Goal: Information Seeking & Learning: Learn about a topic

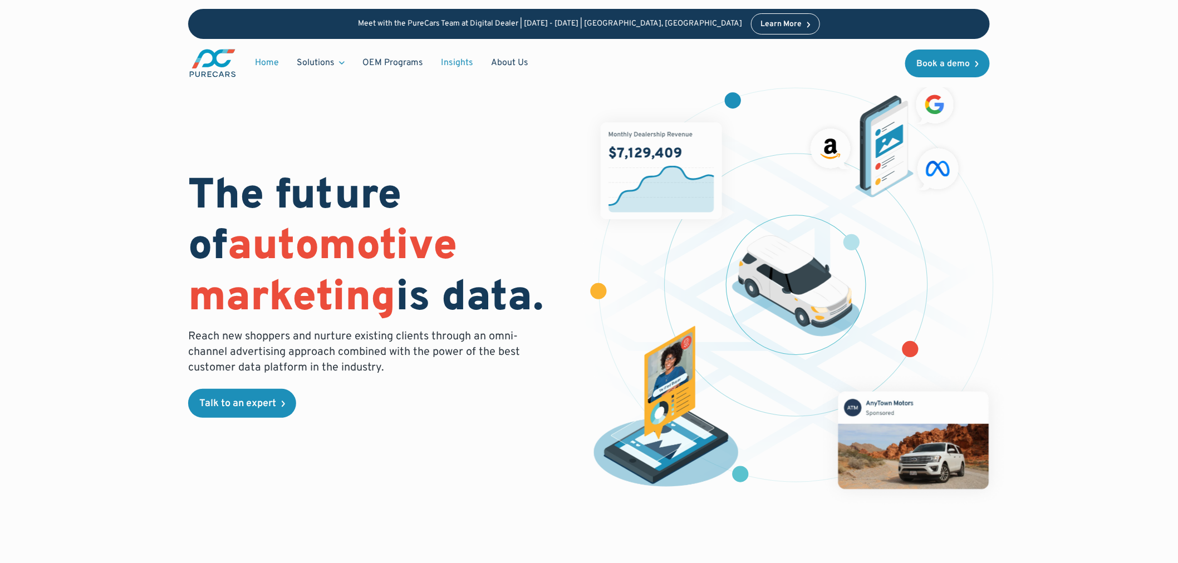
click at [444, 65] on link "Insights" at bounding box center [457, 62] width 50 height 21
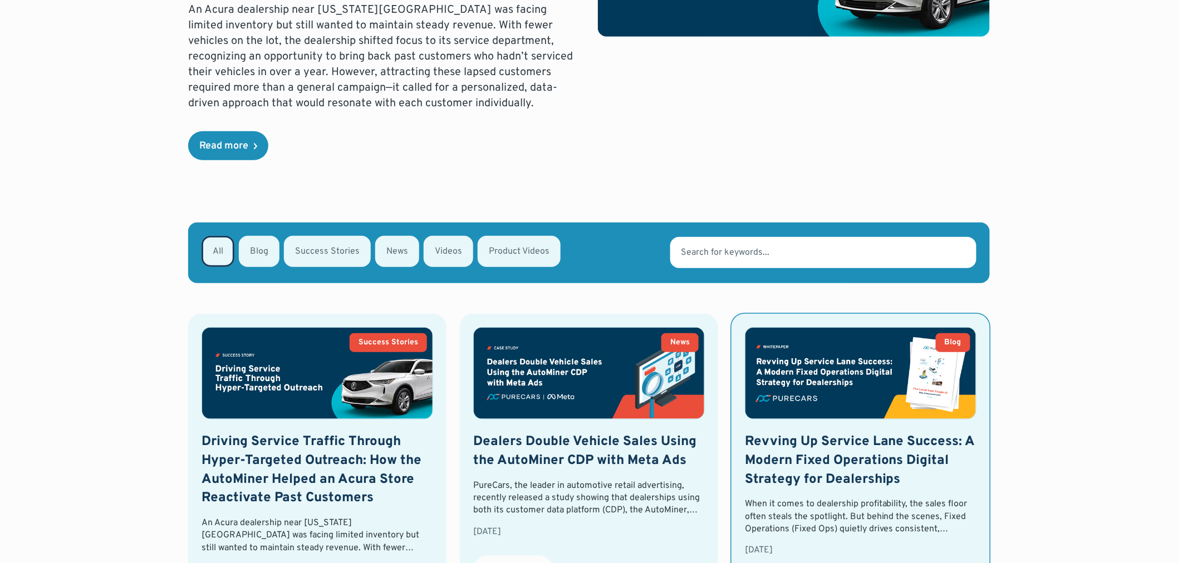
scroll to position [309, 0]
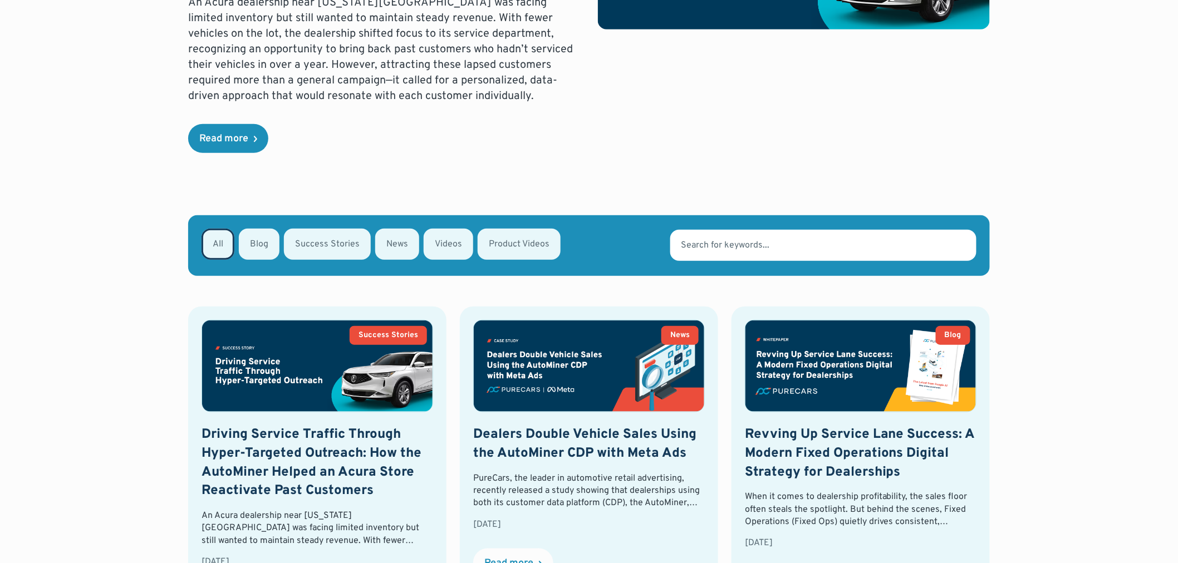
click at [260, 249] on div "Email Form" at bounding box center [259, 244] width 41 height 31
click at [257, 247] on input "Blog" at bounding box center [253, 243] width 7 height 7
radio input "true"
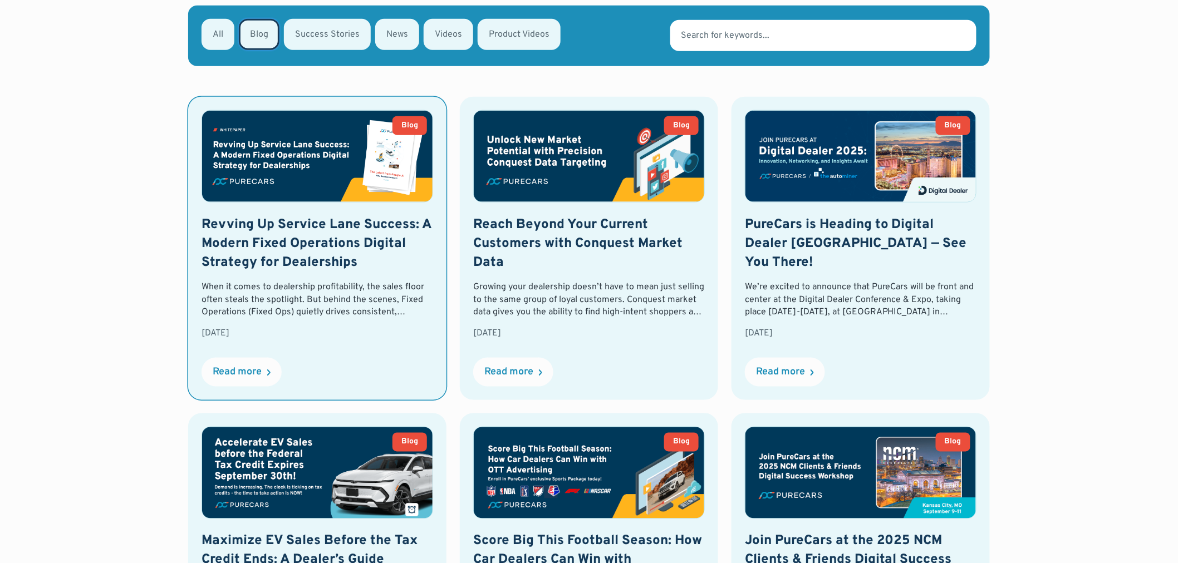
scroll to position [524, 0]
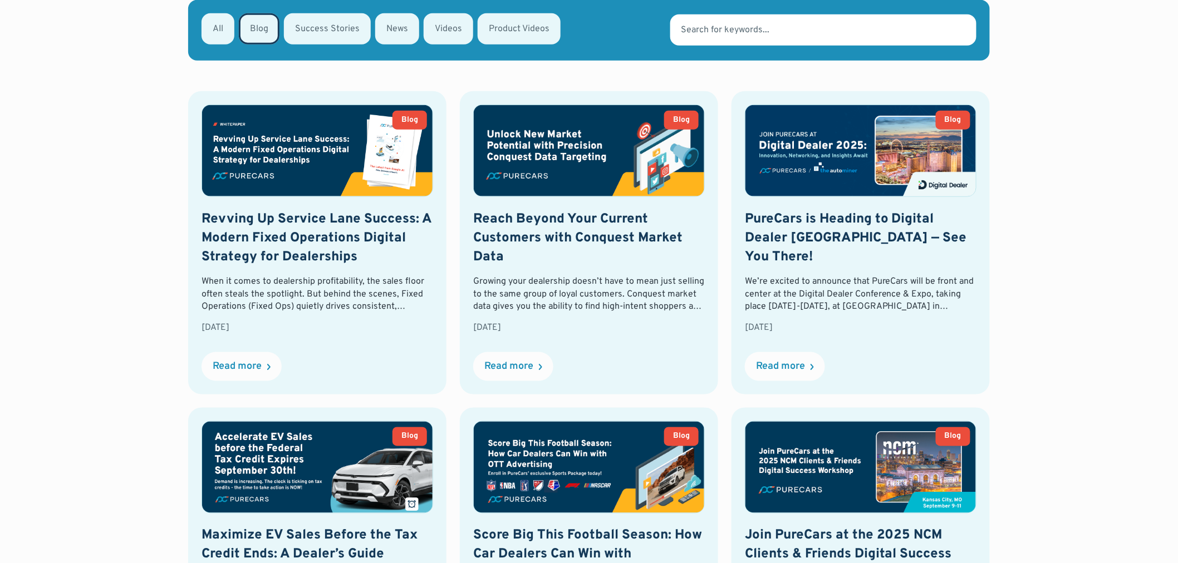
click at [321, 32] on div "Email Form" at bounding box center [327, 28] width 87 height 31
click at [302, 32] on input "Success Stories" at bounding box center [298, 27] width 7 height 7
radio input "true"
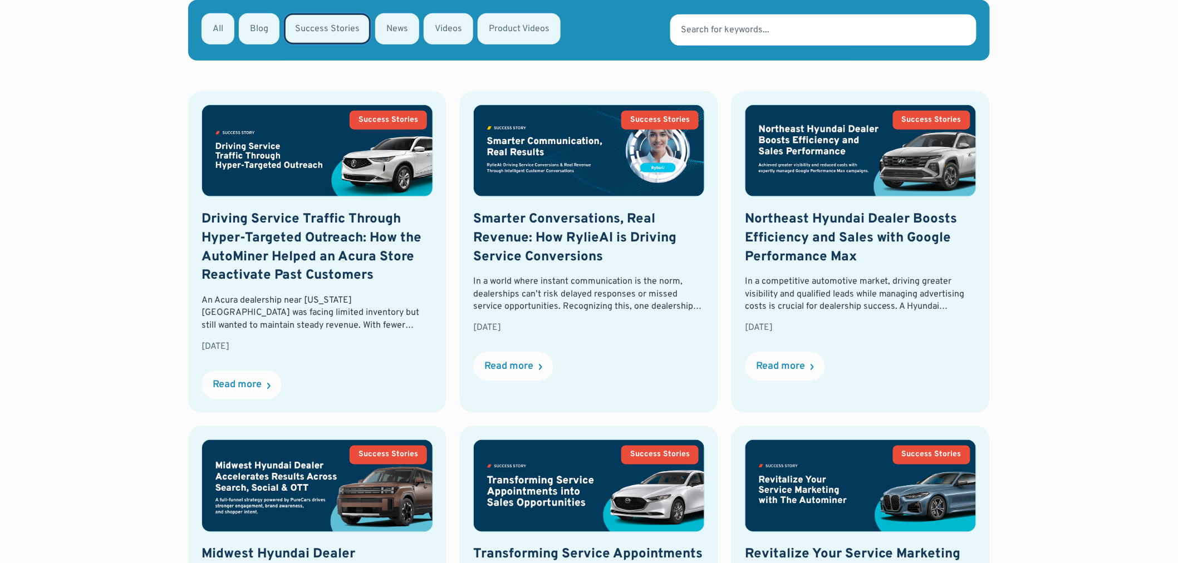
click at [386, 26] on div "Email Form" at bounding box center [397, 28] width 44 height 31
click at [386, 26] on input "News" at bounding box center [389, 27] width 7 height 7
radio input "true"
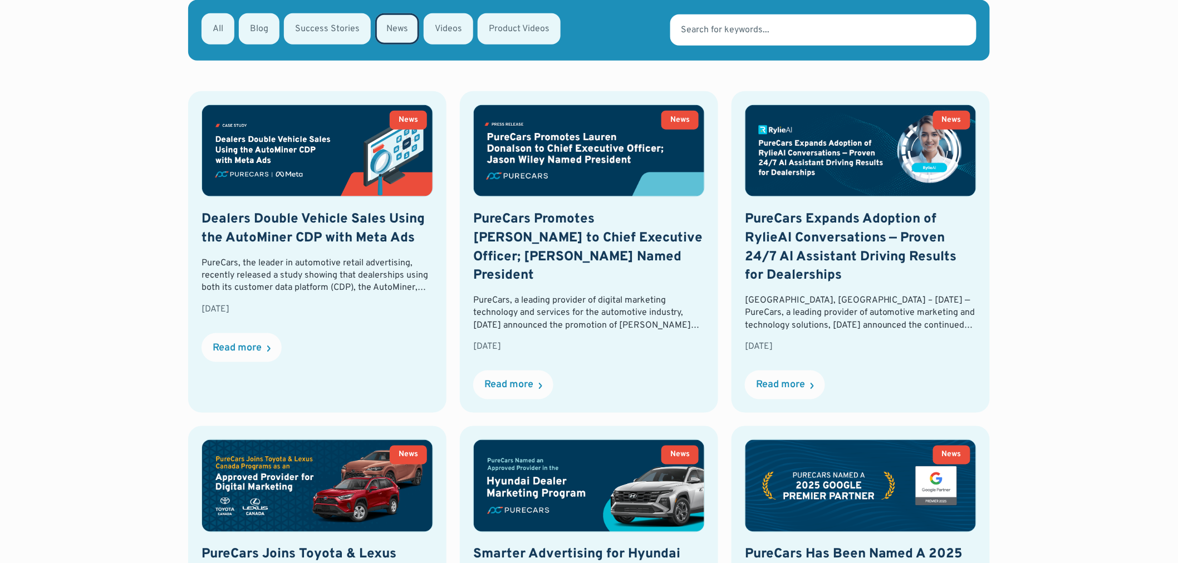
click at [447, 26] on div "Email Form" at bounding box center [449, 28] width 50 height 31
click at [442, 26] on input "Videos" at bounding box center [438, 27] width 7 height 7
radio input "true"
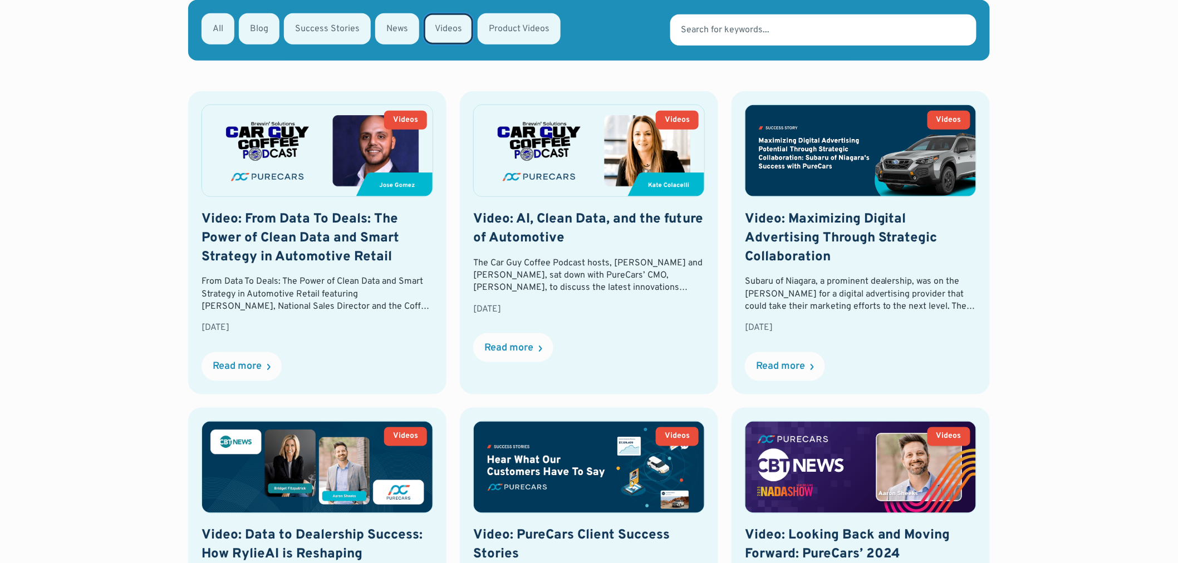
click at [506, 27] on div "Email Form" at bounding box center [519, 28] width 83 height 31
click at [496, 27] on input "Product Videos" at bounding box center [492, 27] width 7 height 7
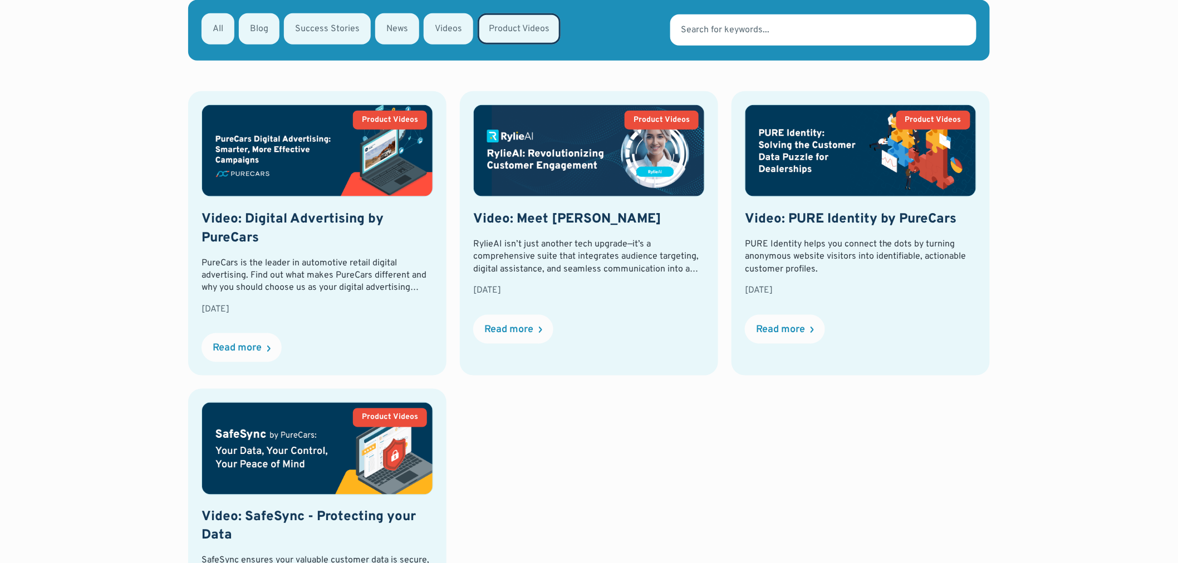
click at [210, 31] on div "Email Form" at bounding box center [218, 28] width 33 height 31
radio input "false"
click at [213, 31] on input "All" at bounding box center [216, 27] width 7 height 7
radio input "true"
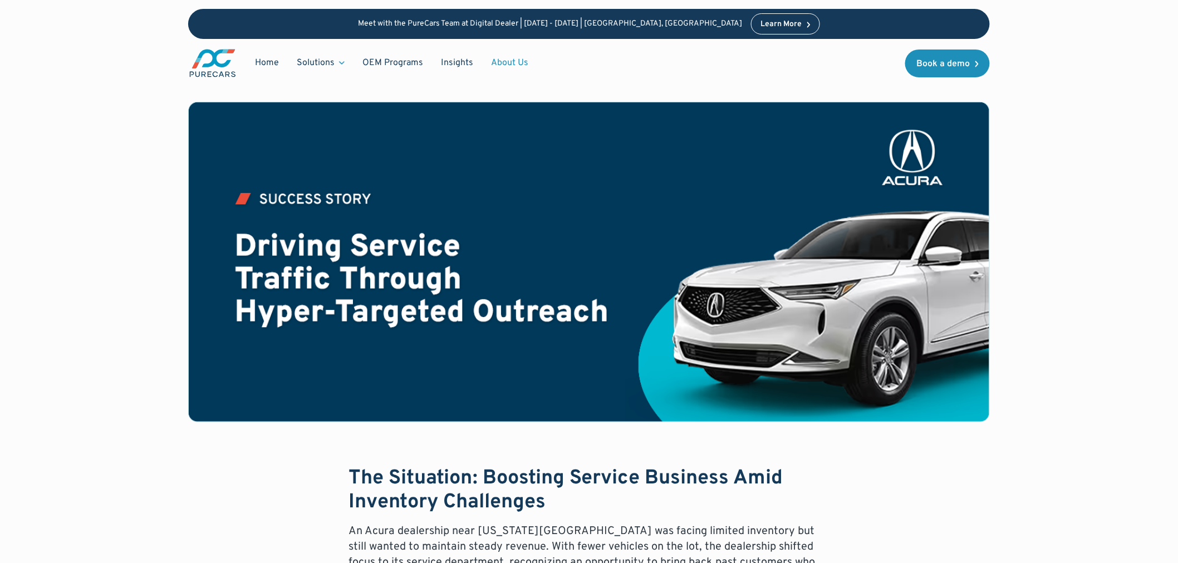
click at [498, 63] on link "About Us" at bounding box center [509, 62] width 55 height 21
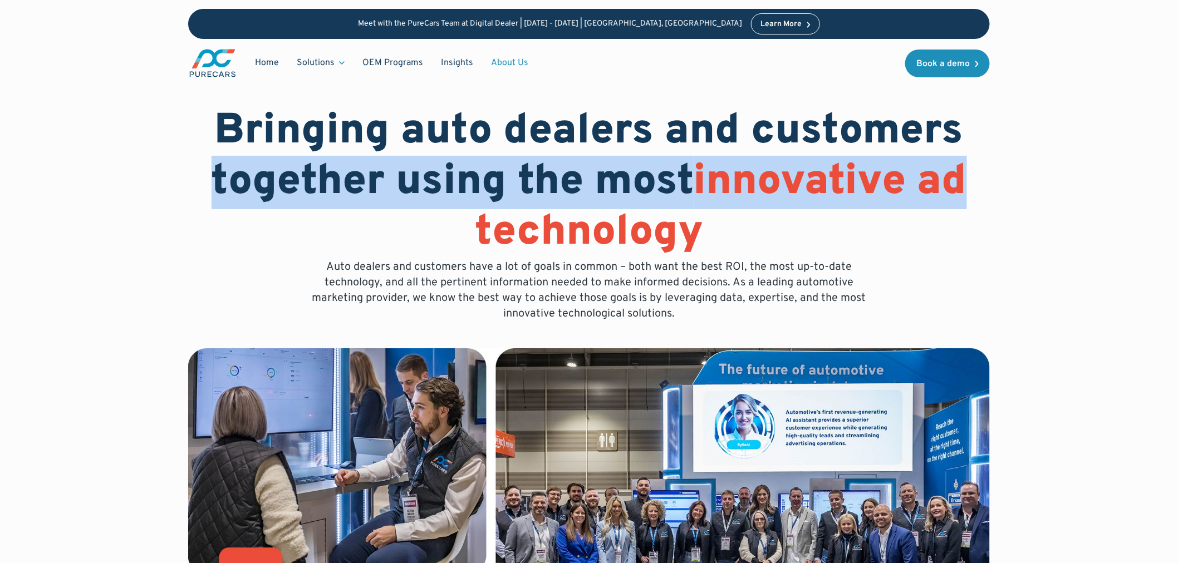
drag, startPoint x: 1176, startPoint y: 102, endPoint x: 1187, endPoint y: 96, distance: 12.2
click at [1177, 180] on html "Meet with the PureCars Team at Digital Dealer | October 14th - October 15th | L…" at bounding box center [589, 281] width 1178 height 563
